Goal: Transaction & Acquisition: Download file/media

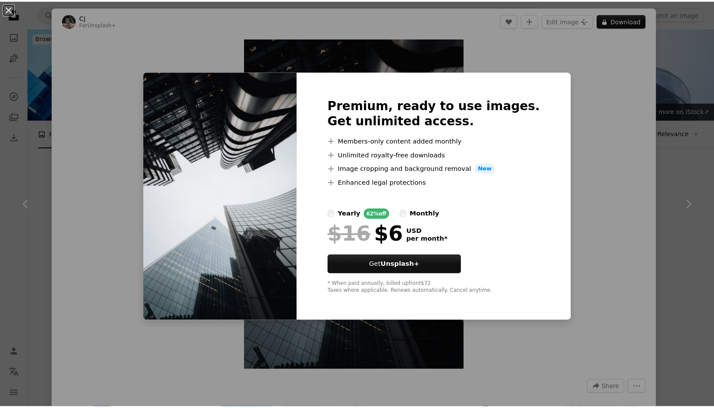
scroll to position [8288, 0]
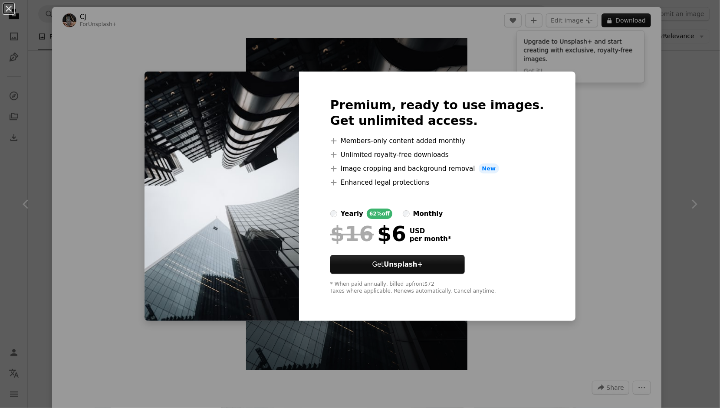
click at [684, 105] on div "An X shape Premium, ready to use images. Get unlimited access. A plus sign Memb…" at bounding box center [360, 204] width 720 height 408
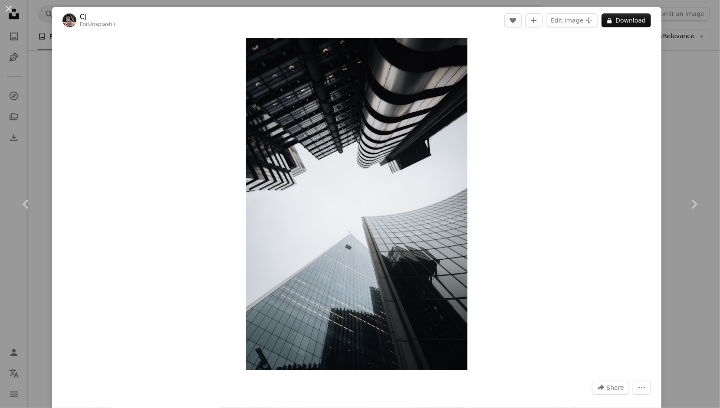
click at [682, 109] on div "An X shape Chevron left Chevron right Cj For Unsplash+ A heart A plus sign Edit…" at bounding box center [360, 204] width 720 height 408
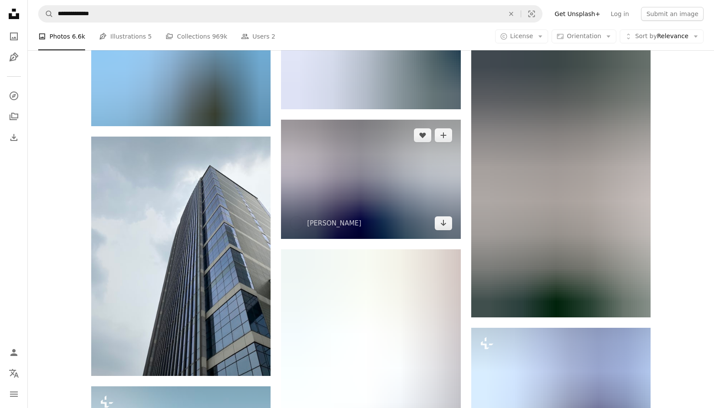
scroll to position [17446, 0]
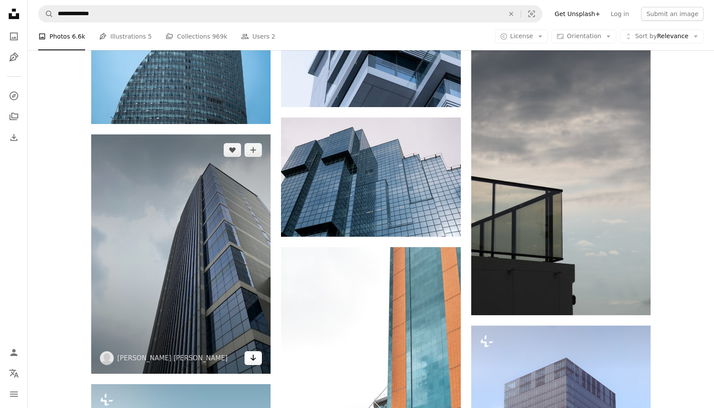
click at [247, 365] on link "Arrow pointing down" at bounding box center [252, 359] width 17 height 14
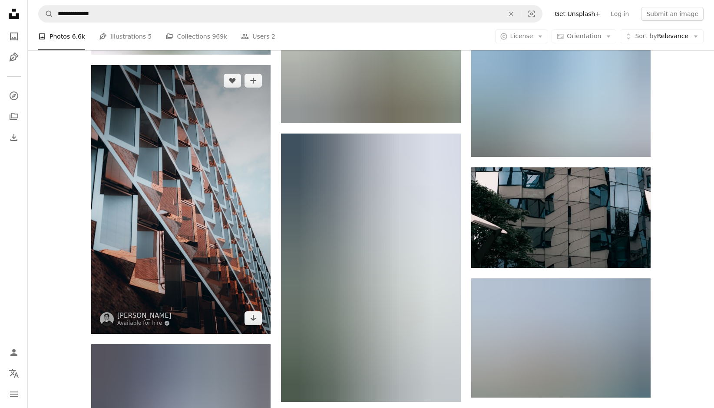
scroll to position [22047, 0]
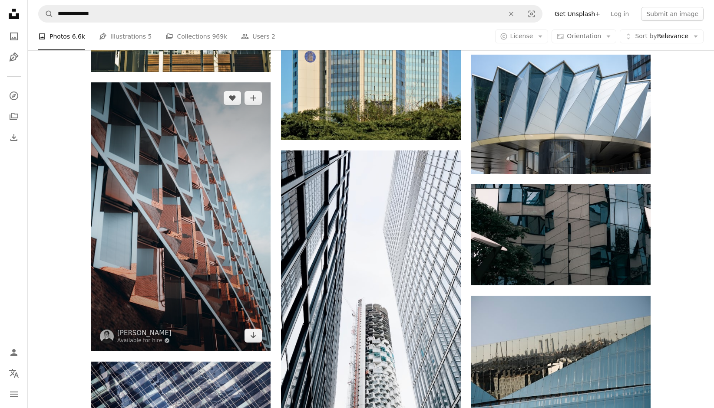
click at [262, 346] on img at bounding box center [180, 216] width 179 height 269
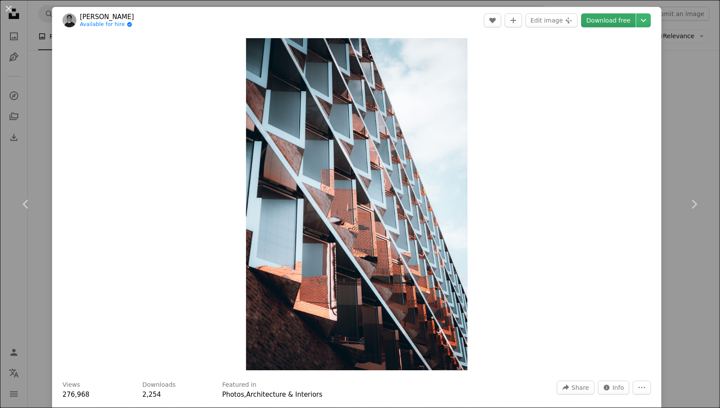
click at [600, 19] on link "Download free" at bounding box center [608, 20] width 55 height 14
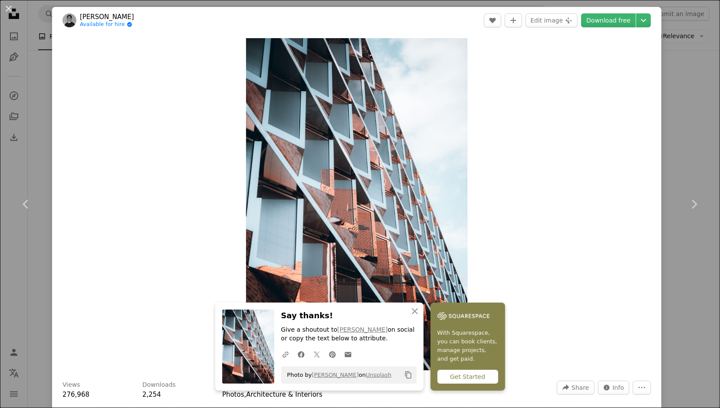
click at [670, 113] on div "An X shape Chevron left Chevron right An X shape Close Say thanks! Give a shout…" at bounding box center [360, 204] width 720 height 408
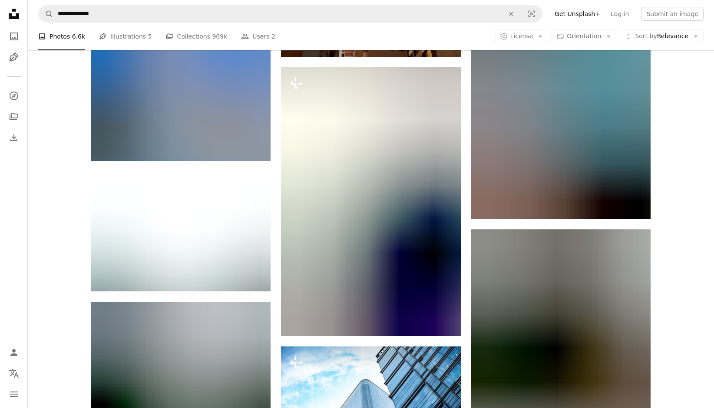
scroll to position [23566, 0]
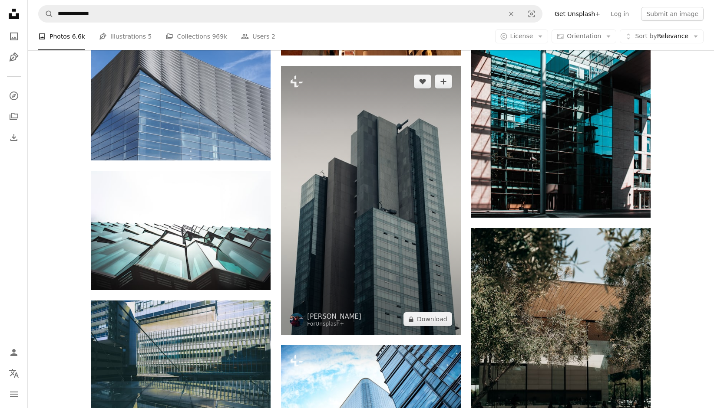
click at [404, 284] on img at bounding box center [370, 200] width 179 height 269
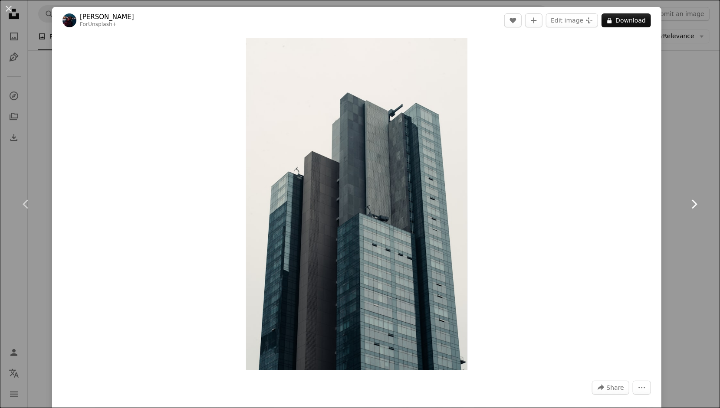
click at [671, 232] on link "Chevron right" at bounding box center [694, 204] width 52 height 83
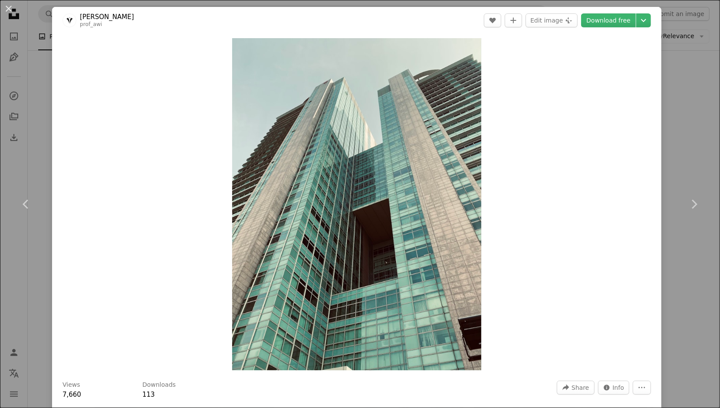
click at [9, 14] on button "An X shape" at bounding box center [8, 8] width 10 height 10
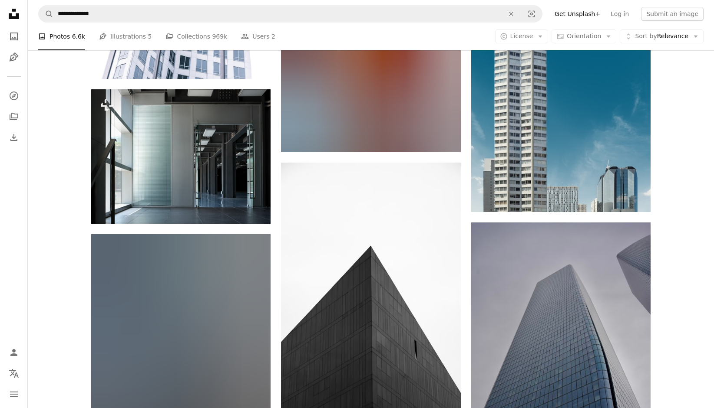
scroll to position [29338, 0]
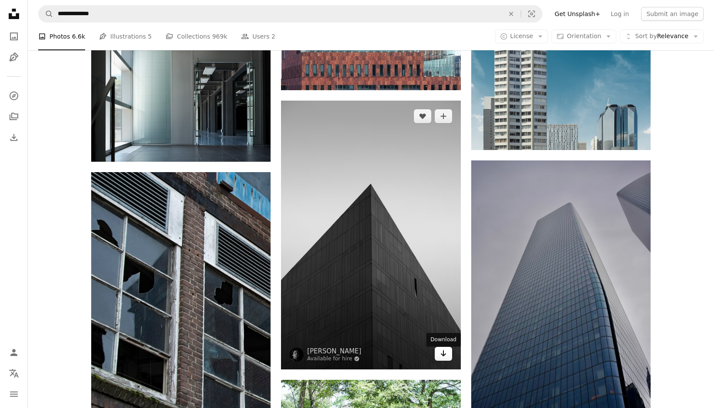
click at [445, 357] on icon "Download" at bounding box center [443, 354] width 6 height 6
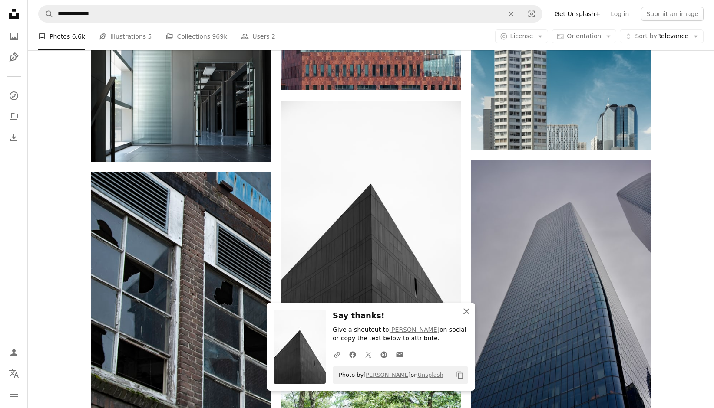
click at [465, 311] on icon "button" at bounding box center [466, 312] width 6 height 6
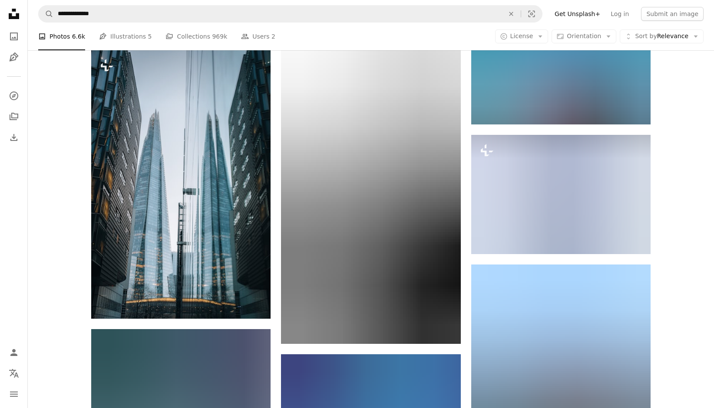
scroll to position [30683, 0]
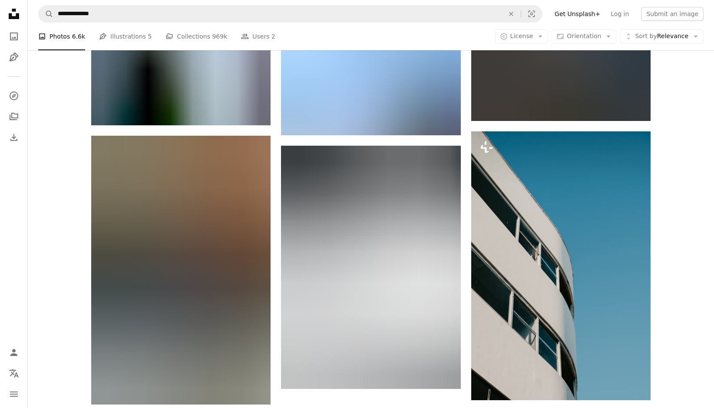
scroll to position [30676, 0]
